Goal: Task Accomplishment & Management: Use online tool/utility

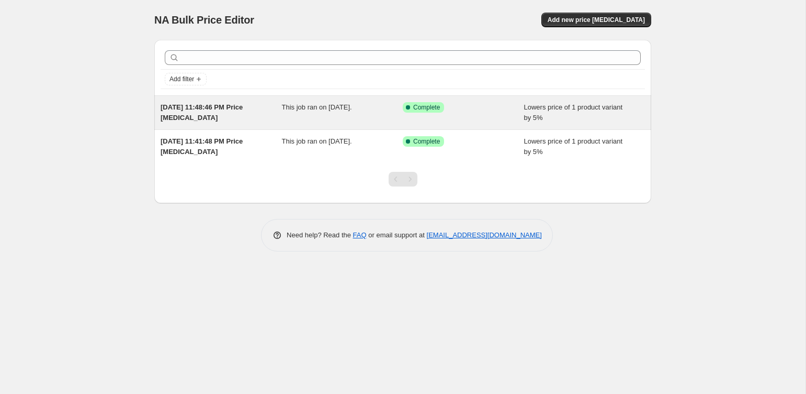
click at [292, 113] on div "This job ran on [DATE]." at bounding box center [342, 112] width 121 height 21
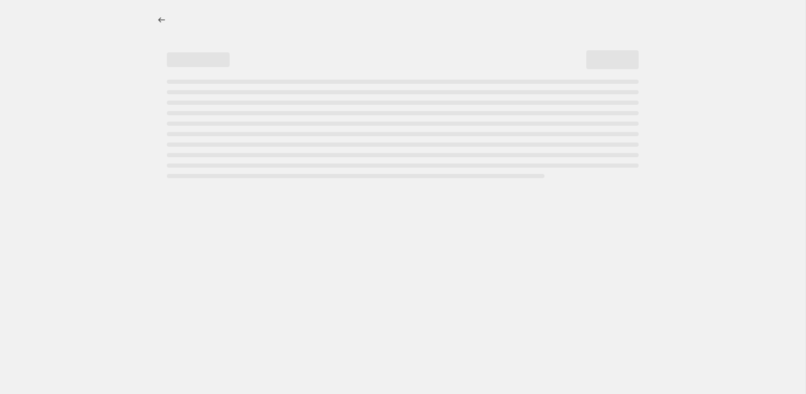
select select "percentage"
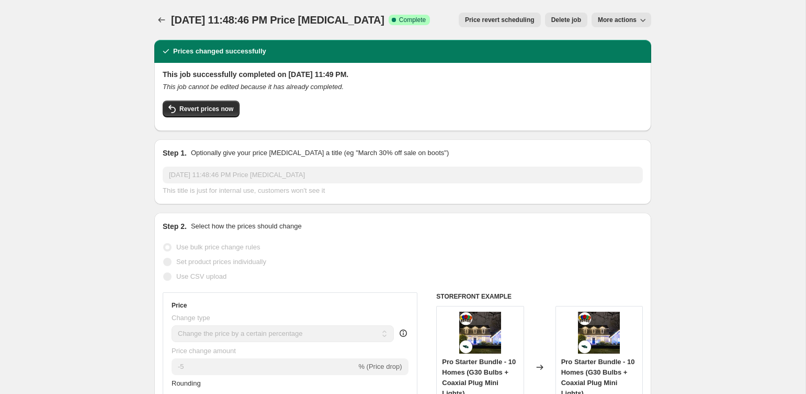
click at [576, 17] on span "Delete job" at bounding box center [567, 20] width 30 height 8
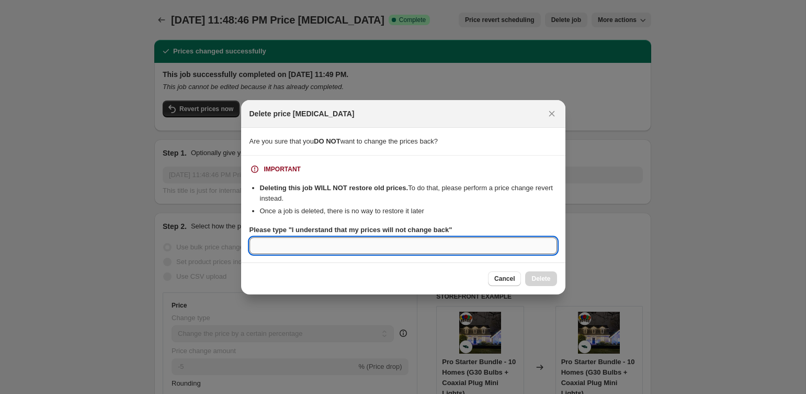
click at [477, 245] on input "Please type "I understand that my prices will not change back"" at bounding box center [404, 245] width 308 height 17
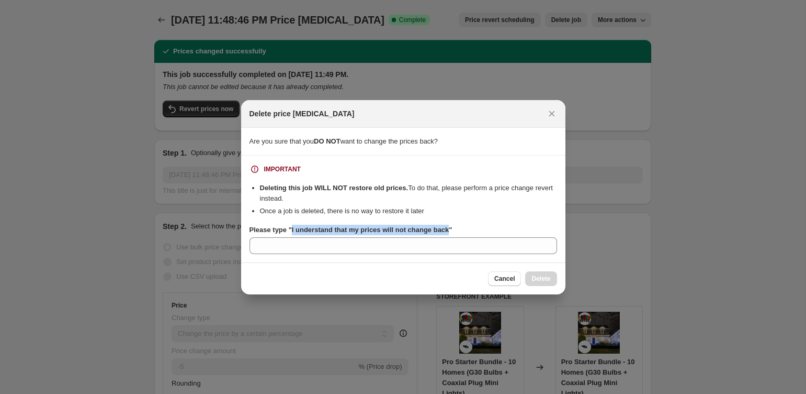
drag, startPoint x: 457, startPoint y: 229, endPoint x: 295, endPoint y: 232, distance: 162.8
click at [295, 232] on b "Please type "I understand that my prices will not change back"" at bounding box center [351, 230] width 203 height 8
copy b "I understand that my prices will not change back"
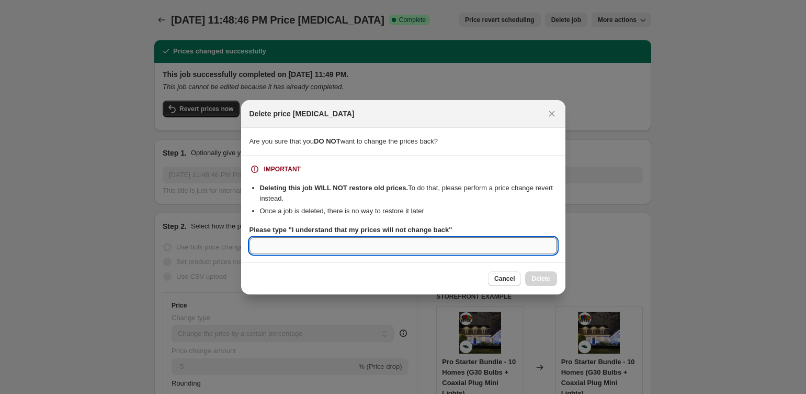
click at [299, 246] on input "Please type "I understand that my prices will not change back"" at bounding box center [404, 245] width 308 height 17
paste input "I understand that my prices will not change back"
type input "I understand that my prices will not change back"
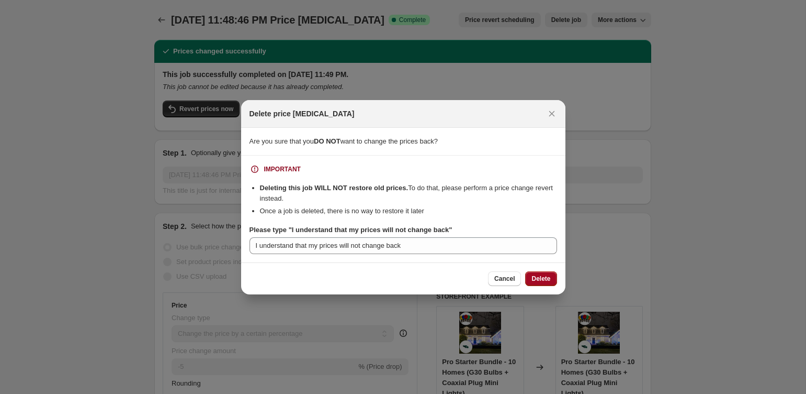
click at [538, 278] on span "Delete" at bounding box center [541, 278] width 19 height 8
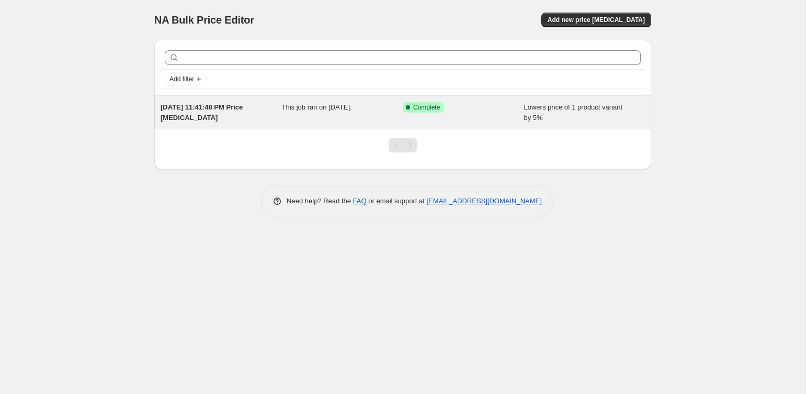
click at [352, 104] on span "This job ran on [DATE]." at bounding box center [317, 107] width 70 height 8
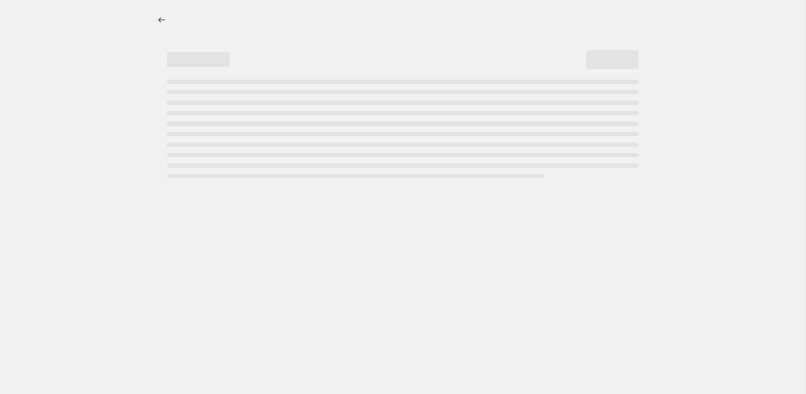
select select "percentage"
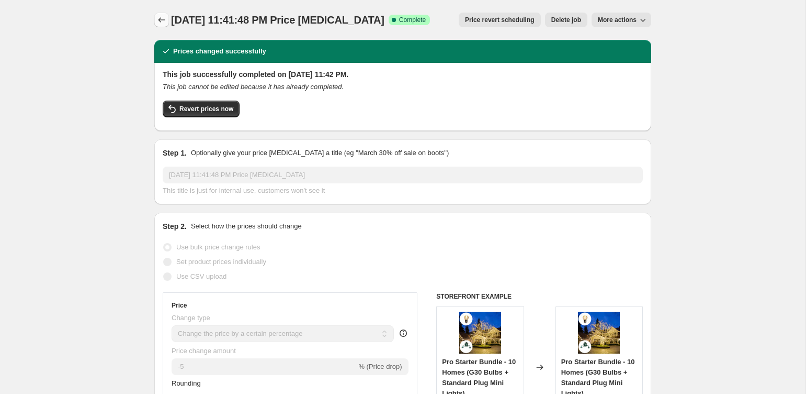
click at [159, 16] on icon "Price change jobs" at bounding box center [161, 20] width 10 height 10
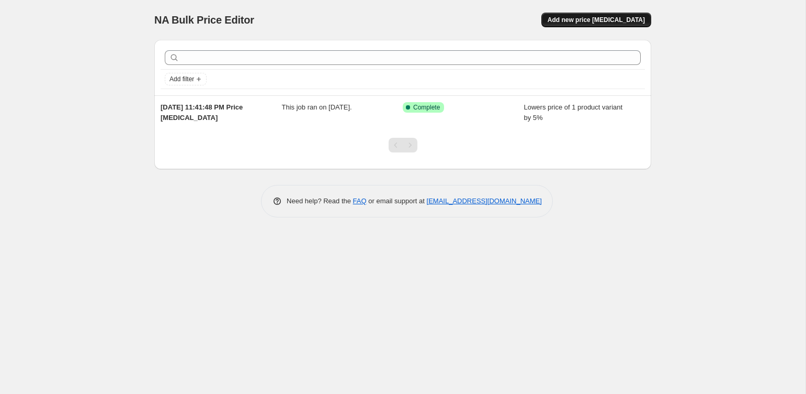
click at [612, 19] on span "Add new price [MEDICAL_DATA]" at bounding box center [596, 20] width 97 height 8
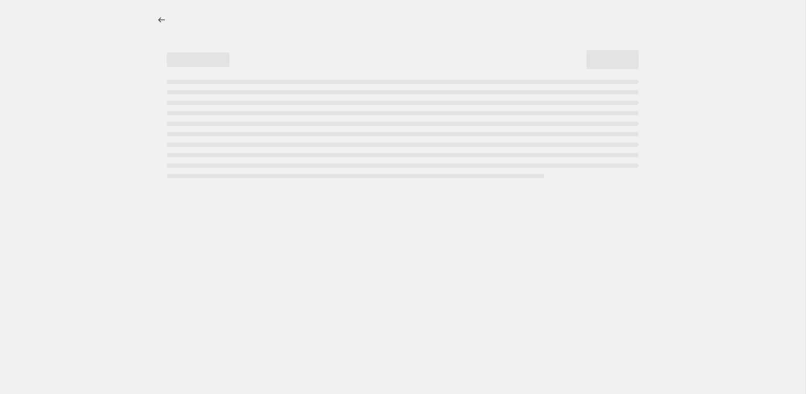
select select "percentage"
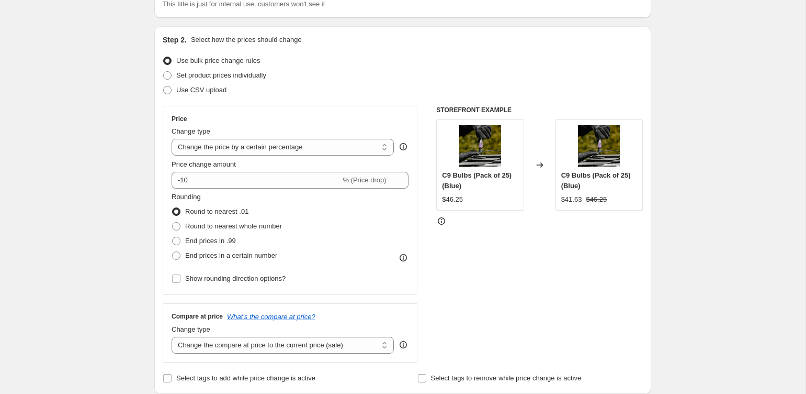
scroll to position [86, 0]
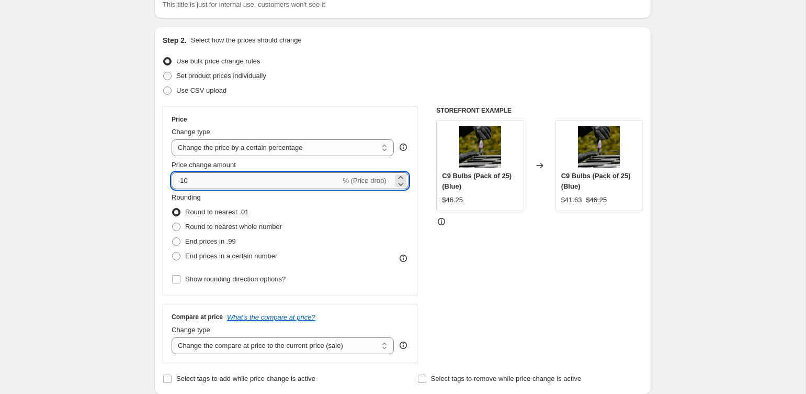
click at [244, 175] on input "-10" at bounding box center [256, 180] width 169 height 17
type input "-1"
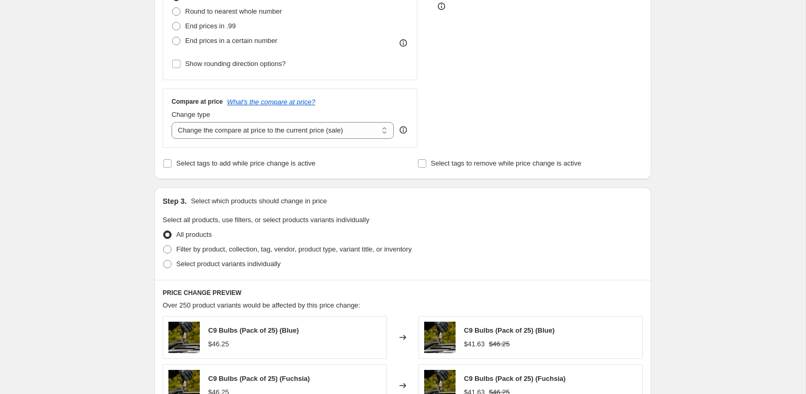
scroll to position [309, 0]
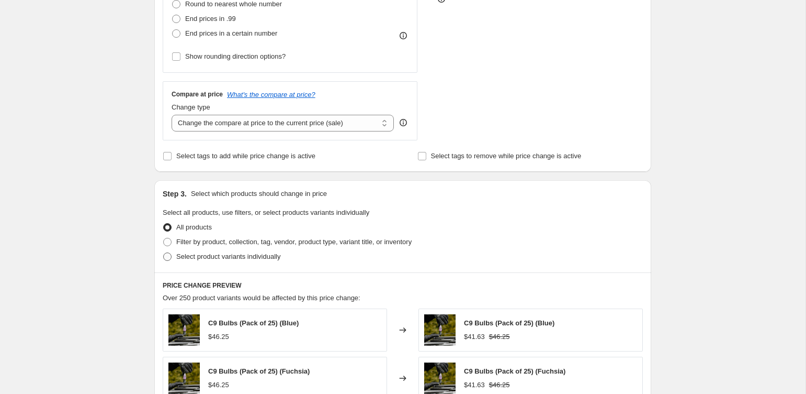
type input "-5"
click at [222, 259] on span "Select product variants individually" at bounding box center [228, 256] width 104 height 10
click at [164, 253] on input "Select product variants individually" at bounding box center [163, 252] width 1 height 1
radio input "true"
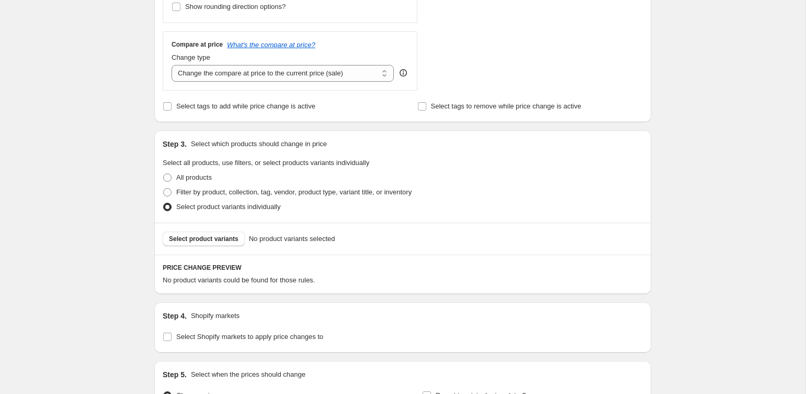
scroll to position [360, 0]
click at [218, 234] on span "Select product variants" at bounding box center [204, 237] width 70 height 8
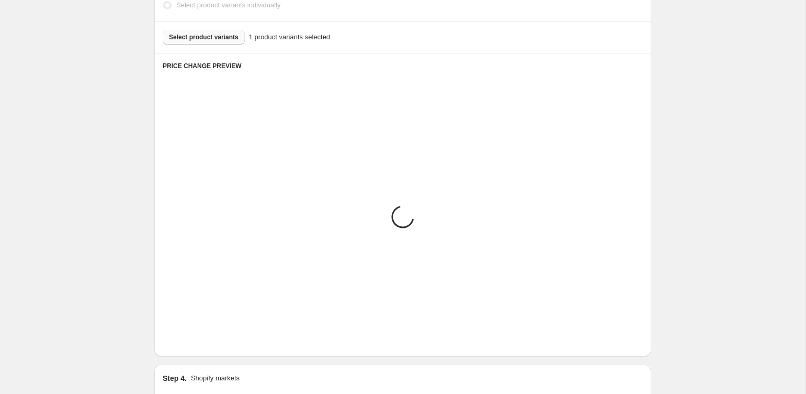
scroll to position [551, 0]
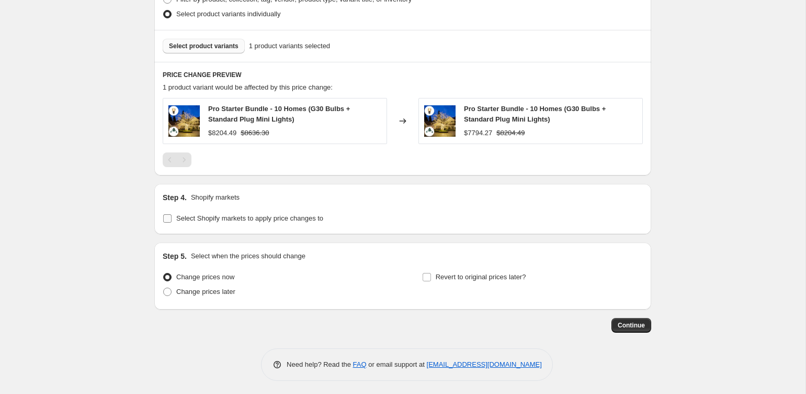
click at [273, 216] on span "Select Shopify markets to apply price changes to" at bounding box center [249, 218] width 147 height 8
click at [172, 216] on input "Select Shopify markets to apply price changes to" at bounding box center [167, 218] width 8 height 8
checkbox input "true"
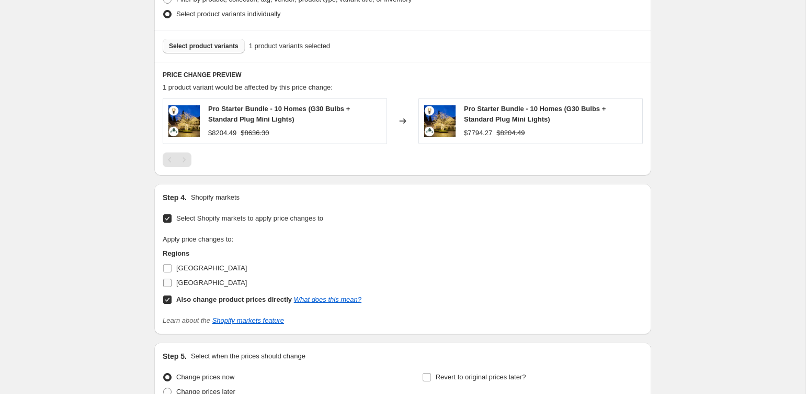
click at [200, 278] on span "United States" at bounding box center [211, 282] width 71 height 8
click at [172, 278] on input "United States" at bounding box center [167, 282] width 8 height 8
checkbox input "true"
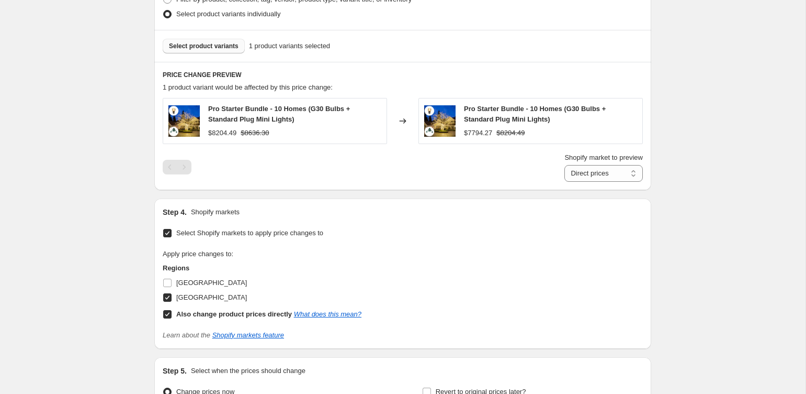
click at [194, 310] on b "Also change product prices directly" at bounding box center [234, 314] width 116 height 8
click at [172, 310] on input "Also change product prices directly What does this mean?" at bounding box center [167, 314] width 8 height 8
checkbox input "false"
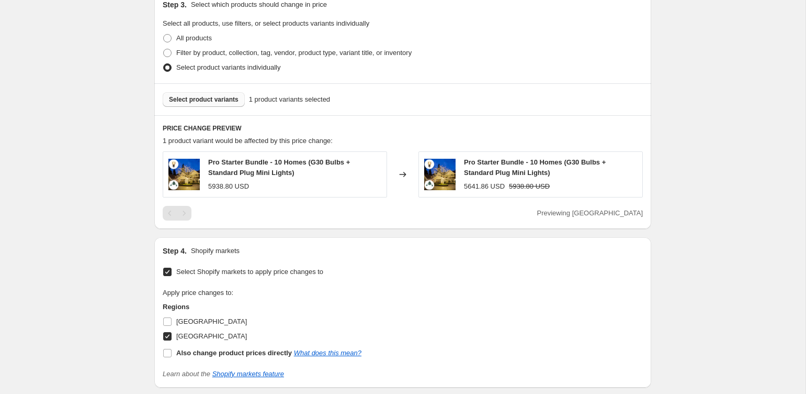
scroll to position [651, 0]
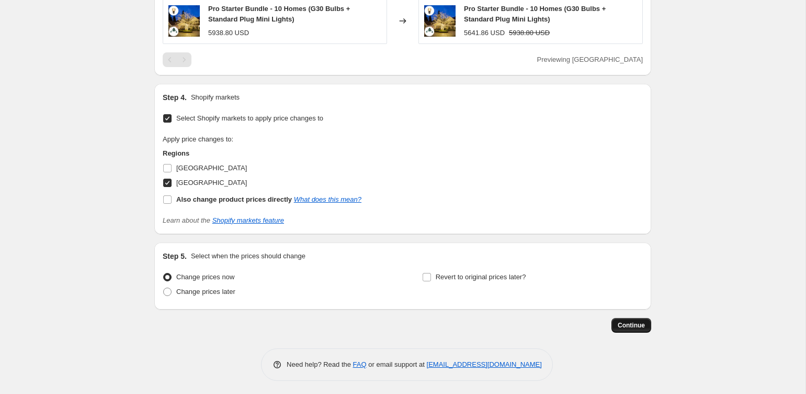
click at [615, 322] on button "Continue" at bounding box center [632, 325] width 40 height 15
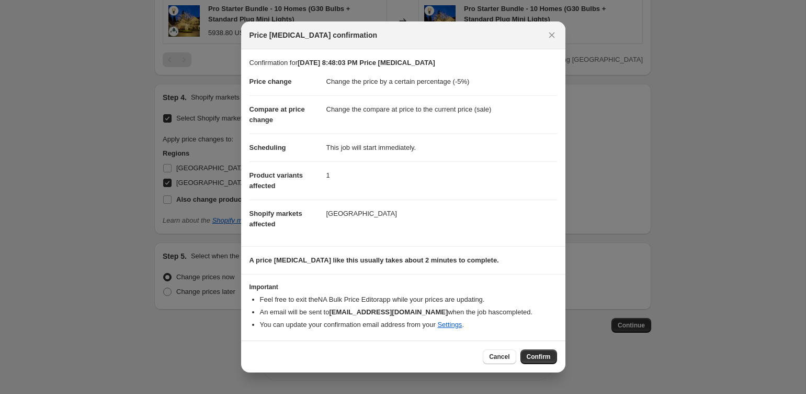
click at [542, 364] on div "Cancel Confirm" at bounding box center [403, 356] width 324 height 32
click at [540, 355] on span "Confirm" at bounding box center [539, 356] width 24 height 8
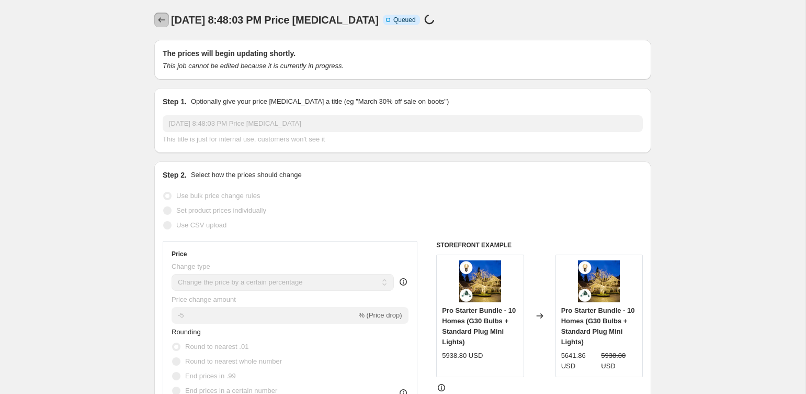
click at [164, 24] on icon "Price change jobs" at bounding box center [161, 20] width 10 height 10
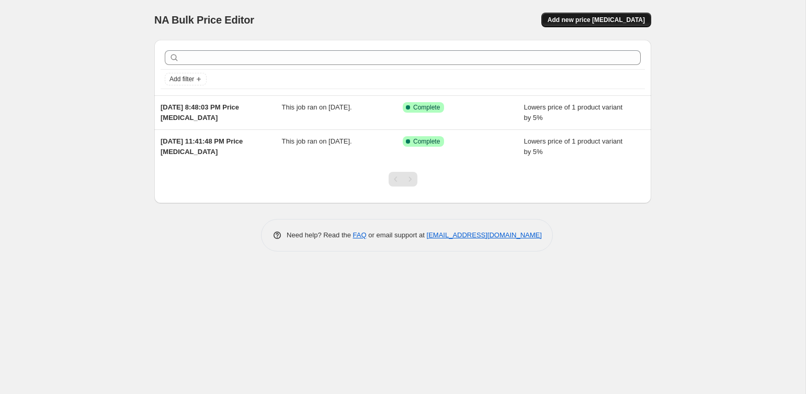
click at [592, 19] on span "Add new price change job" at bounding box center [596, 20] width 97 height 8
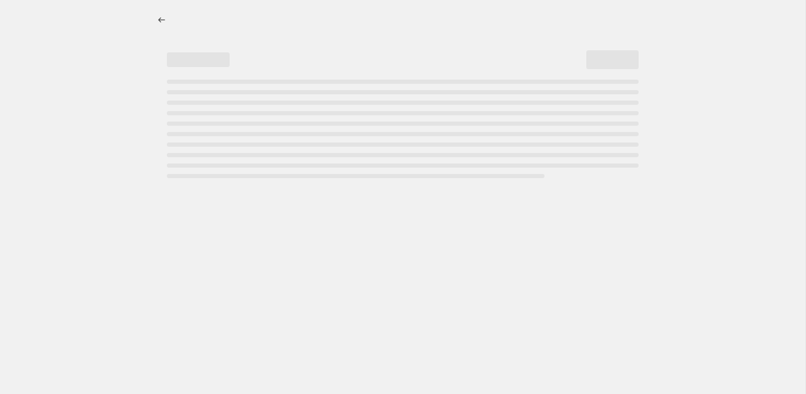
select select "percentage"
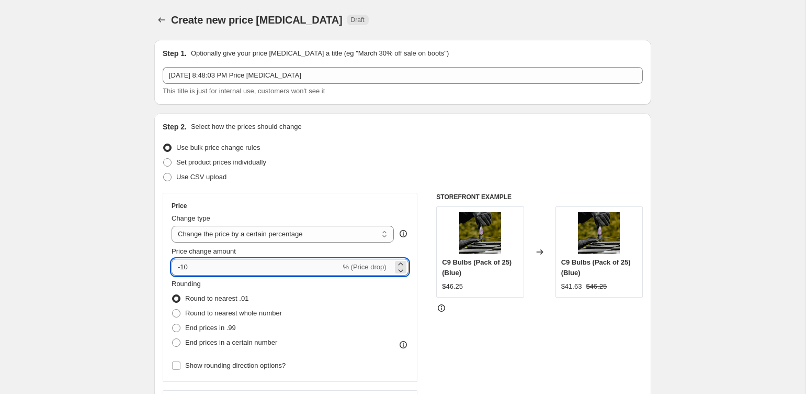
click at [246, 265] on input "-10" at bounding box center [256, 267] width 169 height 17
type input "-1"
type input "-5"
click at [329, 195] on div "Price Change type Change the price to a certain amount Change the price by a ce…" at bounding box center [290, 287] width 255 height 189
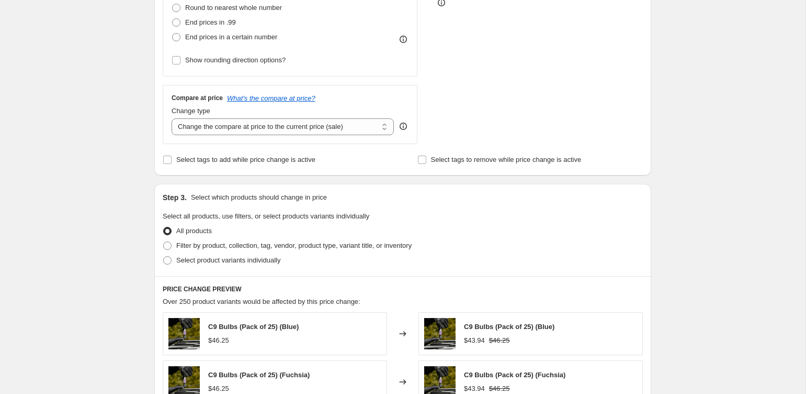
scroll to position [315, 0]
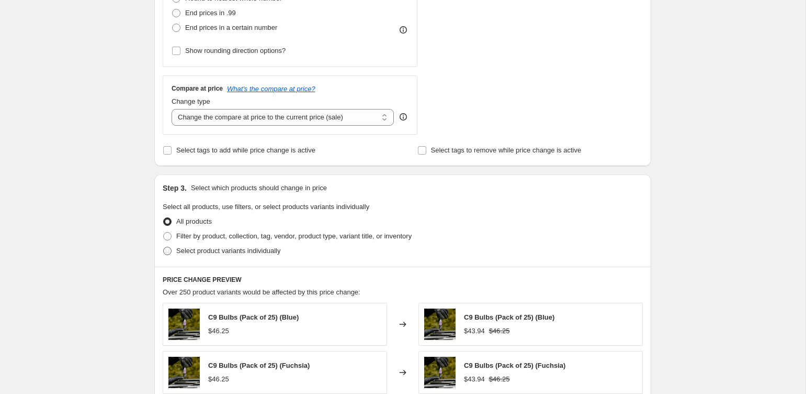
click at [200, 249] on span "Select product variants individually" at bounding box center [228, 250] width 104 height 8
click at [164, 247] on input "Select product variants individually" at bounding box center [163, 246] width 1 height 1
radio input "true"
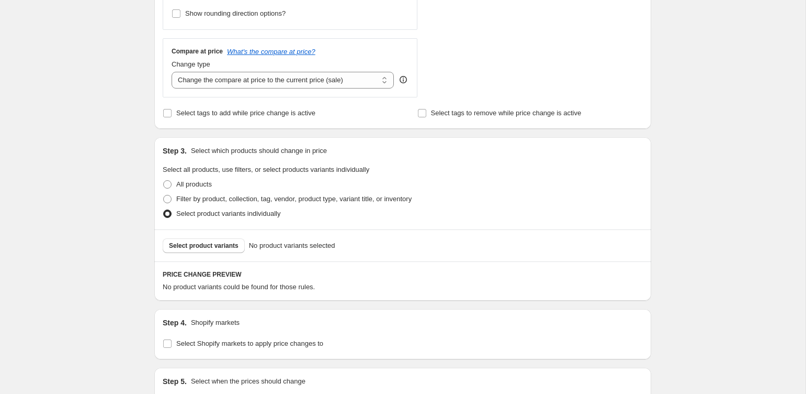
scroll to position [359, 0]
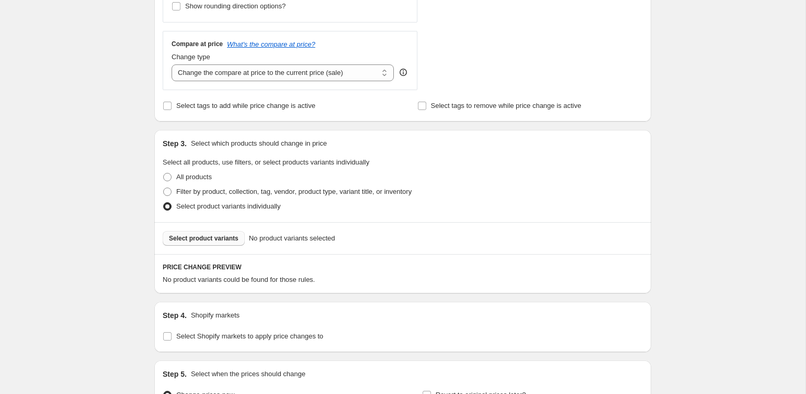
click at [226, 232] on button "Select product variants" at bounding box center [204, 238] width 82 height 15
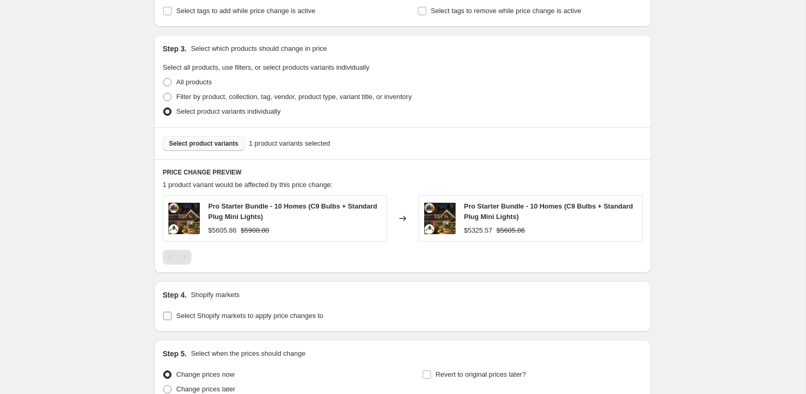
scroll to position [505, 0]
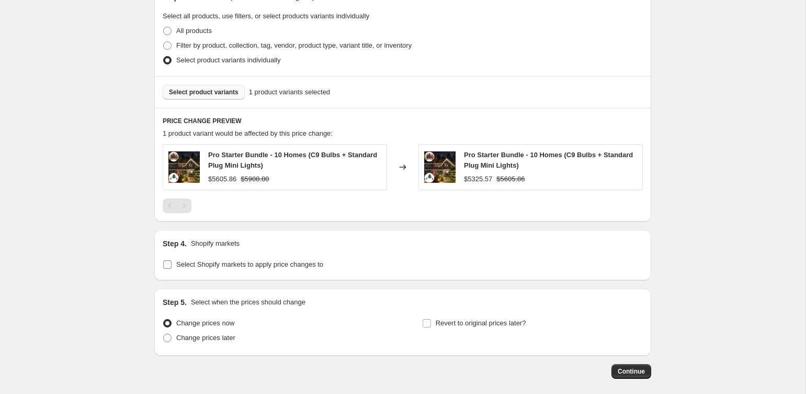
click at [270, 267] on span "Select Shopify markets to apply price changes to" at bounding box center [249, 264] width 147 height 10
click at [172, 267] on input "Select Shopify markets to apply price changes to" at bounding box center [167, 264] width 8 height 8
checkbox input "true"
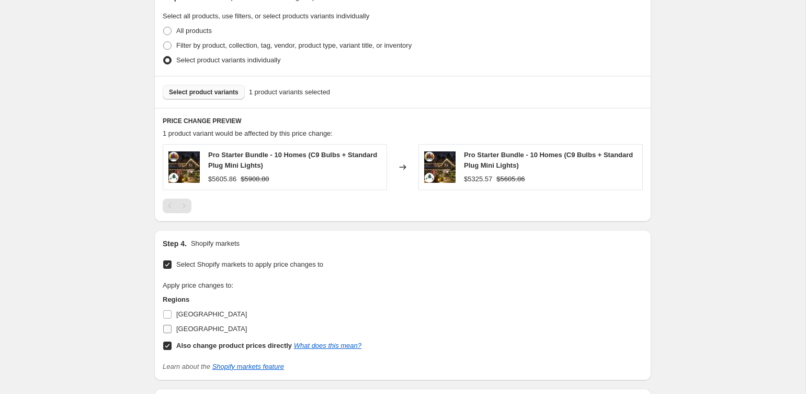
click at [188, 327] on span "United States" at bounding box center [211, 328] width 71 height 8
click at [172, 327] on input "United States" at bounding box center [167, 328] width 8 height 8
checkbox input "true"
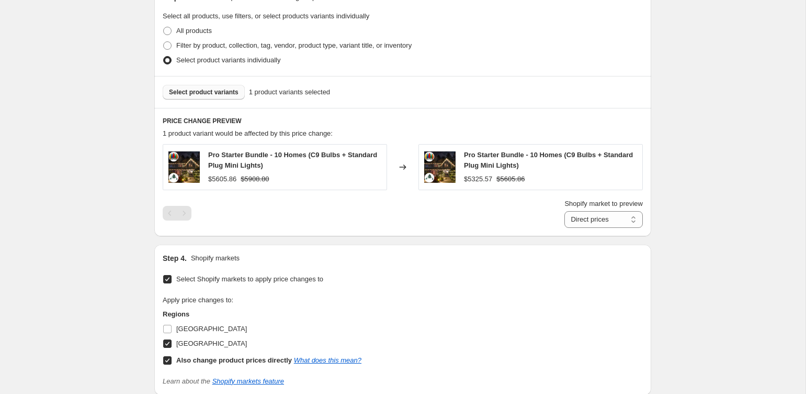
click at [185, 356] on b "Also change product prices directly" at bounding box center [234, 360] width 116 height 8
click at [172, 356] on input "Also change product prices directly What does this mean?" at bounding box center [167, 360] width 8 height 8
checkbox input "false"
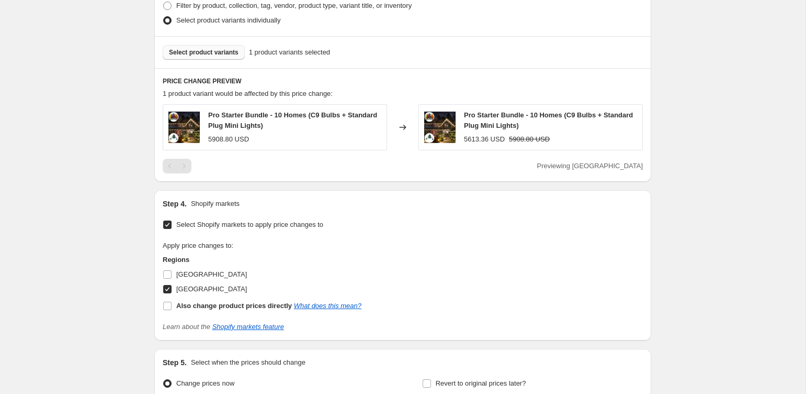
scroll to position [651, 0]
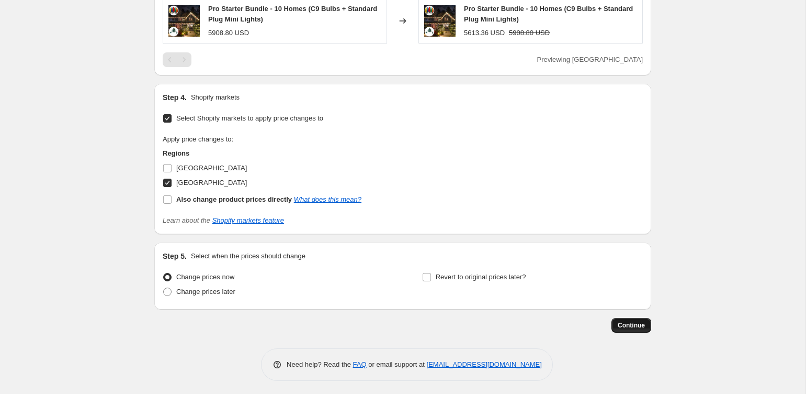
click at [624, 322] on span "Continue" at bounding box center [631, 325] width 27 height 8
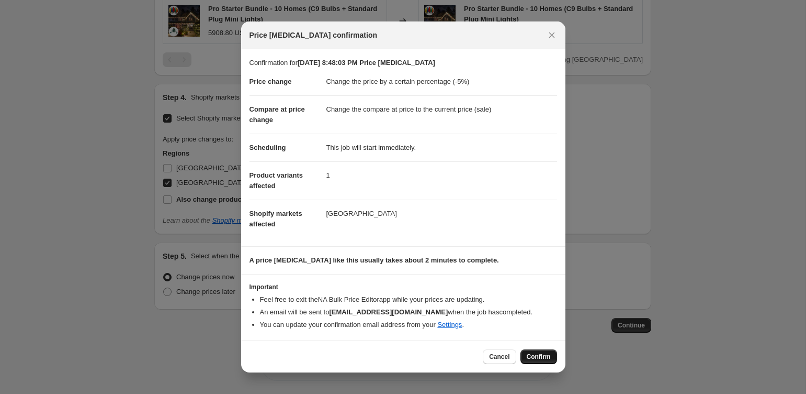
click at [545, 358] on span "Confirm" at bounding box center [539, 356] width 24 height 8
